Goal: Task Accomplishment & Management: Use online tool/utility

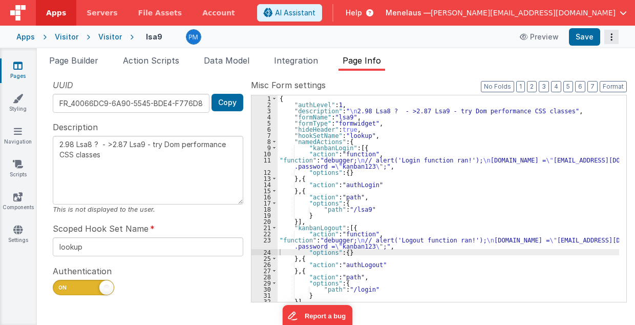
click at [611, 37] on icon "Options" at bounding box center [611, 37] width 14 height 1
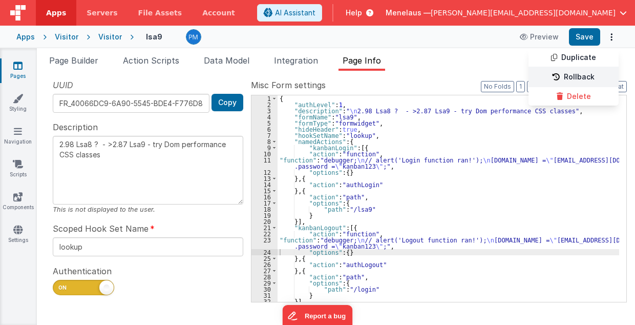
click at [586, 74] on link "Rollback" at bounding box center [573, 77] width 90 height 19
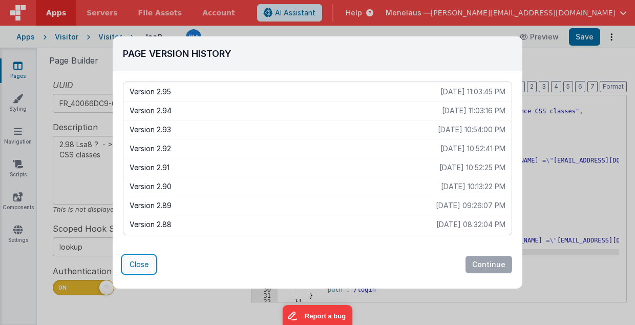
click at [138, 265] on button "Close" at bounding box center [139, 263] width 32 height 17
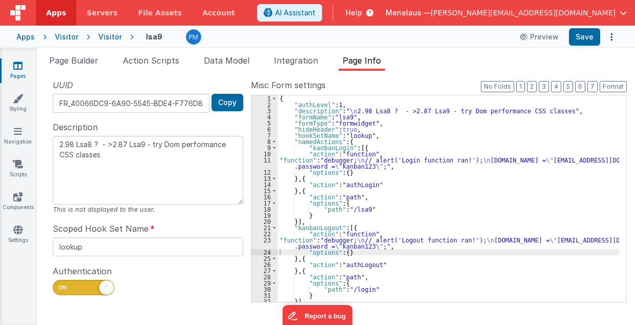
click at [123, 165] on textarea "2.98 Lsa8 ? - >2.87 Lsa9 - try Dom performance CSS classes" at bounding box center [148, 170] width 190 height 69
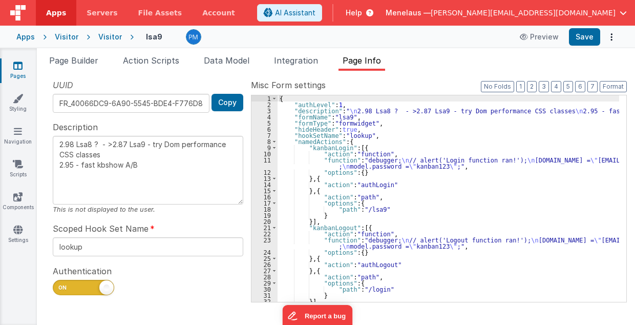
type textarea "2.98 Lsa8 ? - >2.87 Lsa9 - try Dom performance CSS classes 2.95 - fast kbshow A…"
click at [220, 221] on div "UUID FR_40066DC9-6A90-5545-BDE4-F776D8F9D612 Copy Description 2.98 Lsa8 ? - >2.…" at bounding box center [148, 190] width 206 height 222
click at [69, 59] on span "Page Builder" at bounding box center [73, 60] width 49 height 10
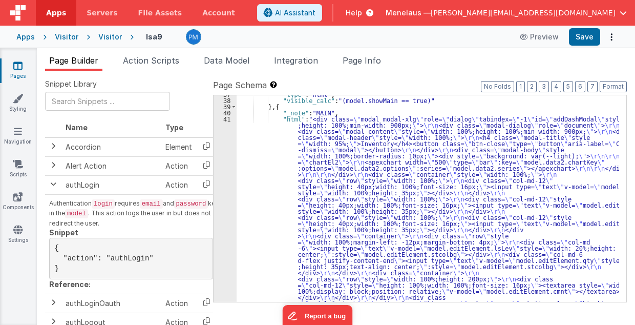
scroll to position [928, 0]
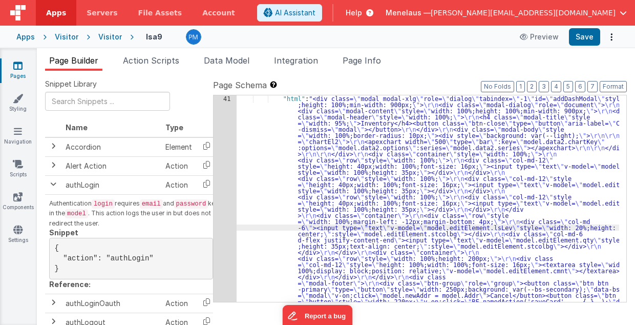
scroll to position [1034, 0]
click at [228, 223] on div "41" at bounding box center [225, 248] width 23 height 307
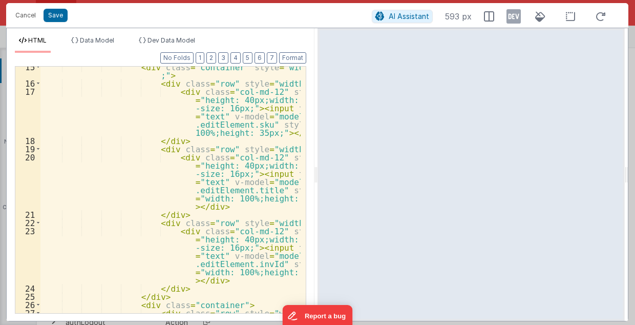
scroll to position [287, 0]
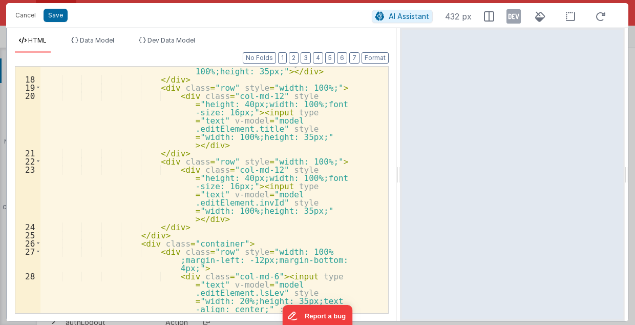
drag, startPoint x: 316, startPoint y: 177, endPoint x: 400, endPoint y: 176, distance: 84.5
click at [400, 176] on html "Cancel Save AI Assistant 432 px HTML Data Model Dev Data Model Format 7 6 5 4 3…" at bounding box center [317, 162] width 635 height 325
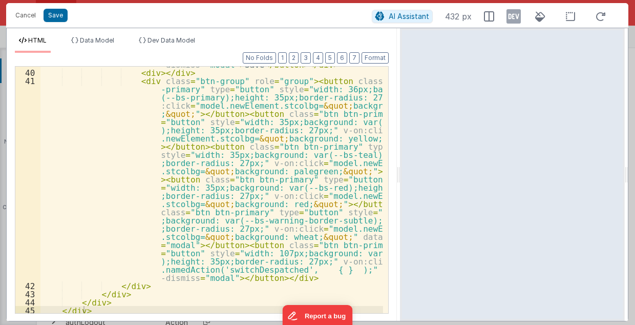
scroll to position [580, 0]
click at [30, 15] on button "Cancel" at bounding box center [25, 15] width 31 height 14
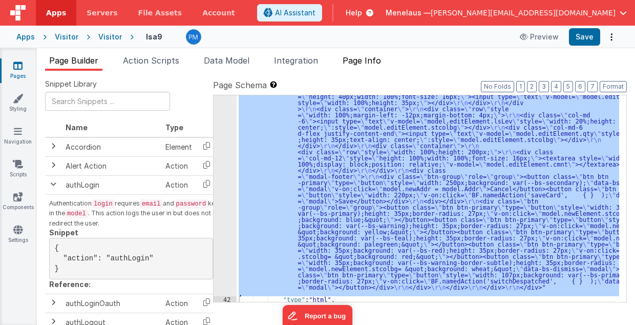
click at [377, 58] on span "Page Info" at bounding box center [362, 60] width 38 height 10
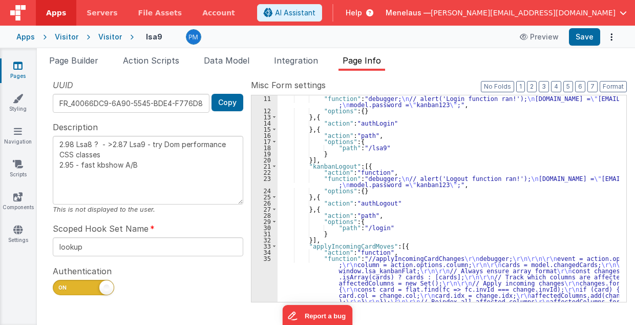
scroll to position [41, 0]
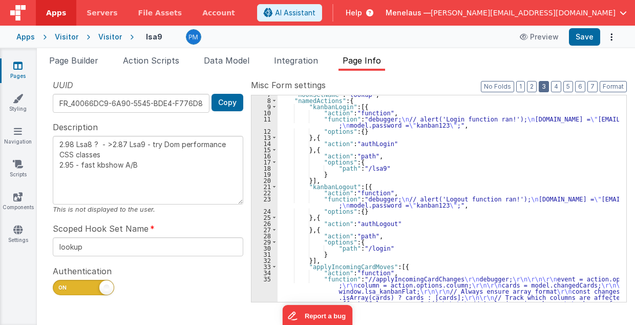
click at [544, 87] on button "3" at bounding box center [544, 86] width 10 height 11
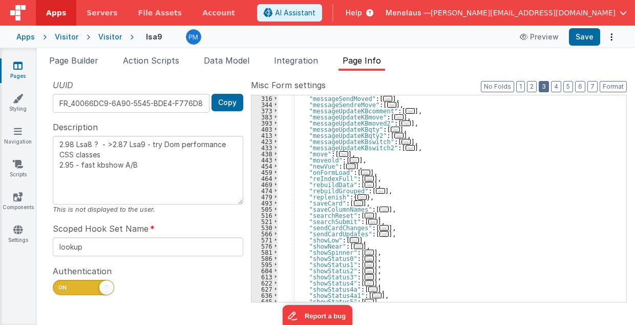
scroll to position [328, 0]
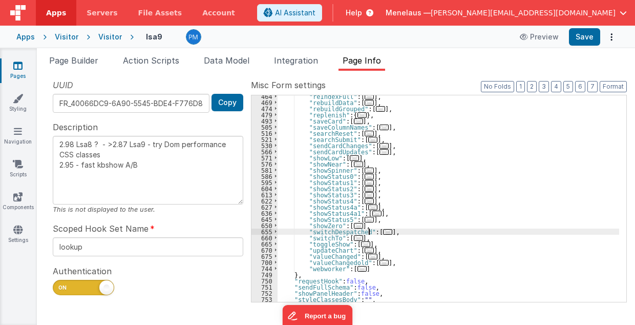
click at [383, 231] on span "..." at bounding box center [387, 232] width 9 height 6
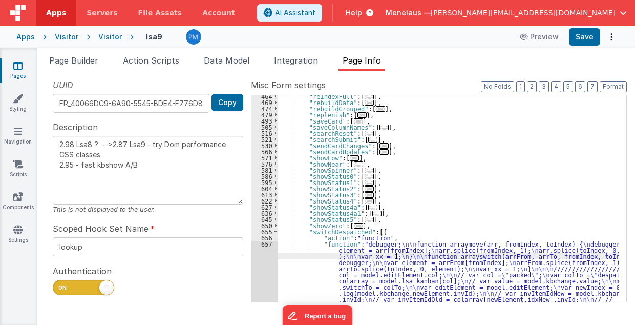
click at [396, 257] on div ""reIndexFull" : [ ... ] , "rebuildData" : [ ... ] , "rebuildGrouped" : [ ... ] …" at bounding box center [449, 258] width 342 height 330
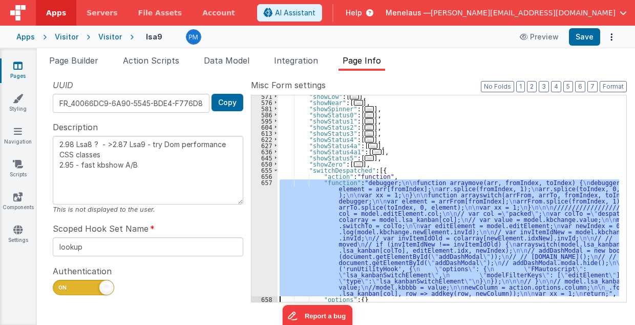
scroll to position [389, 0]
click at [265, 263] on div "657" at bounding box center [264, 237] width 26 height 117
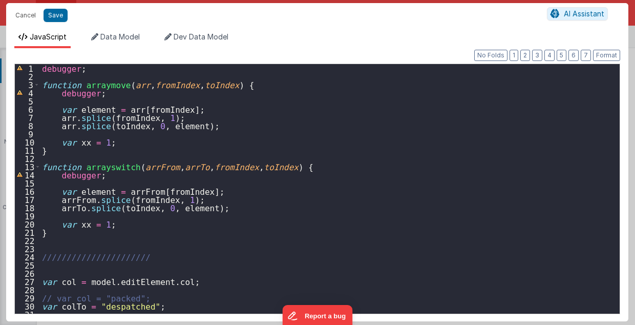
click at [41, 83] on div "debugger ; function arraymove ( arr , fromIndex , toIndex ) { debugger ; var el…" at bounding box center [327, 197] width 575 height 266
click at [131, 265] on div "debugger ; function arraymove ( arr , fromIndex , toIndex ) { debugger ; var el…" at bounding box center [327, 197] width 575 height 266
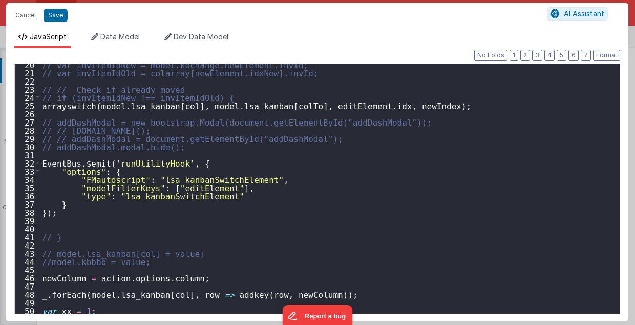
scroll to position [168, 0]
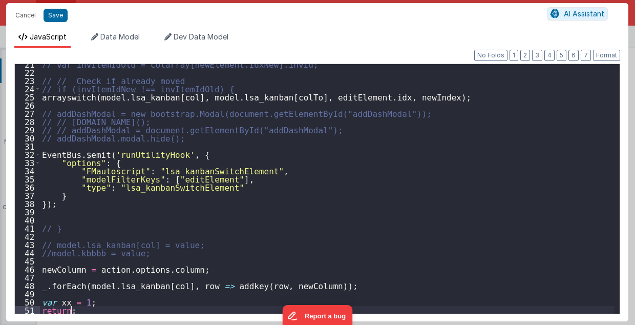
click at [102, 307] on div "// var invItemIdOld = colarray[newElement.idxNew].invId; // // Check if already…" at bounding box center [327, 193] width 575 height 266
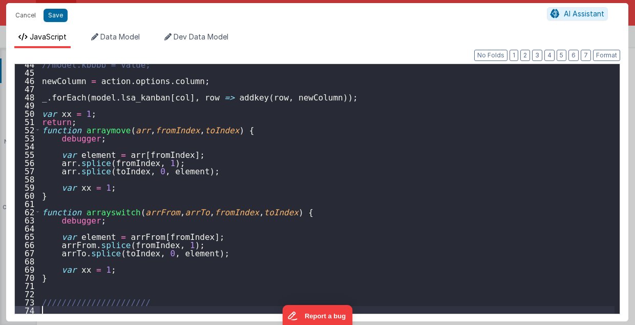
scroll to position [356, 0]
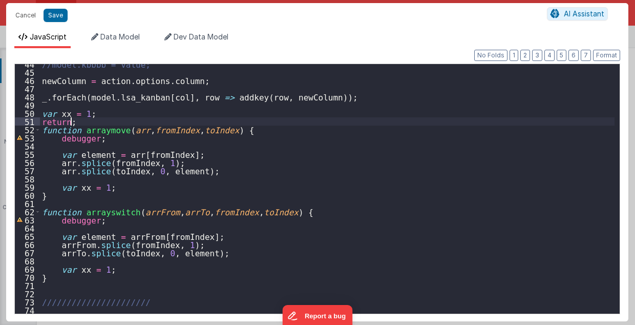
click at [100, 122] on div "//model.kbbbb = value; newColumn = action . options . column ; _ . forEach ( mo…" at bounding box center [327, 193] width 575 height 266
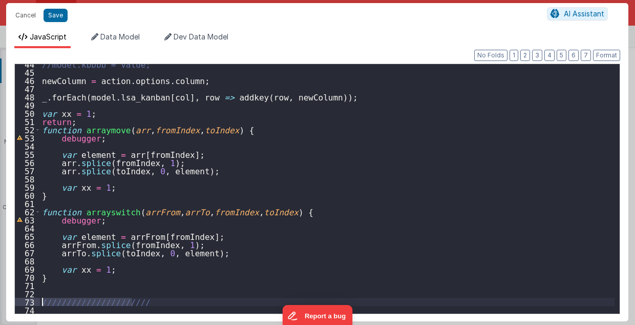
drag, startPoint x: 144, startPoint y: 300, endPoint x: 41, endPoint y: 298, distance: 102.4
click at [41, 298] on div "//model.kbbbb = value; newColumn = action . options . column ; _ . forEach ( mo…" at bounding box center [327, 193] width 575 height 266
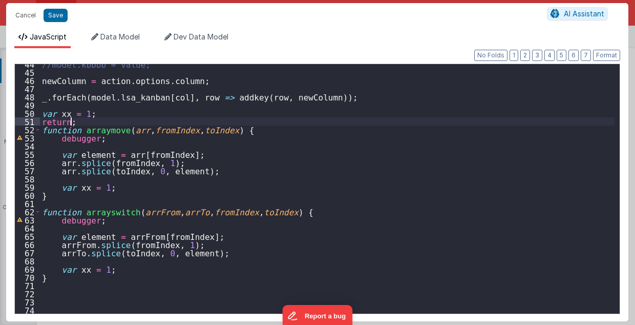
click at [113, 120] on div "//model.kbbbb = value; newColumn = action . options . column ; _ . forEach ( mo…" at bounding box center [327, 193] width 575 height 266
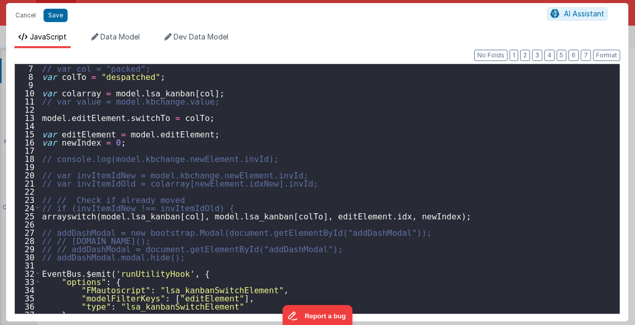
scroll to position [29, 0]
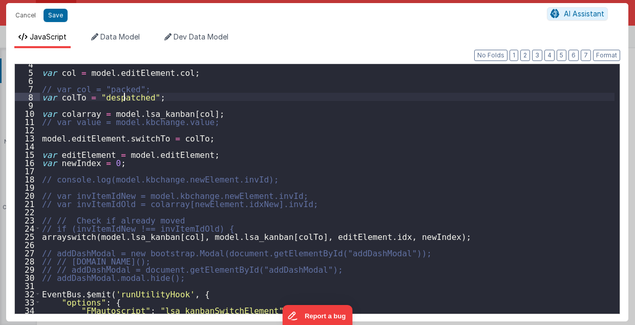
click at [123, 95] on div "var col = model . editElement . col ; // var col = "packed"; var colTo = "despa…" at bounding box center [327, 193] width 575 height 266
